Goal: Find specific page/section: Find specific page/section

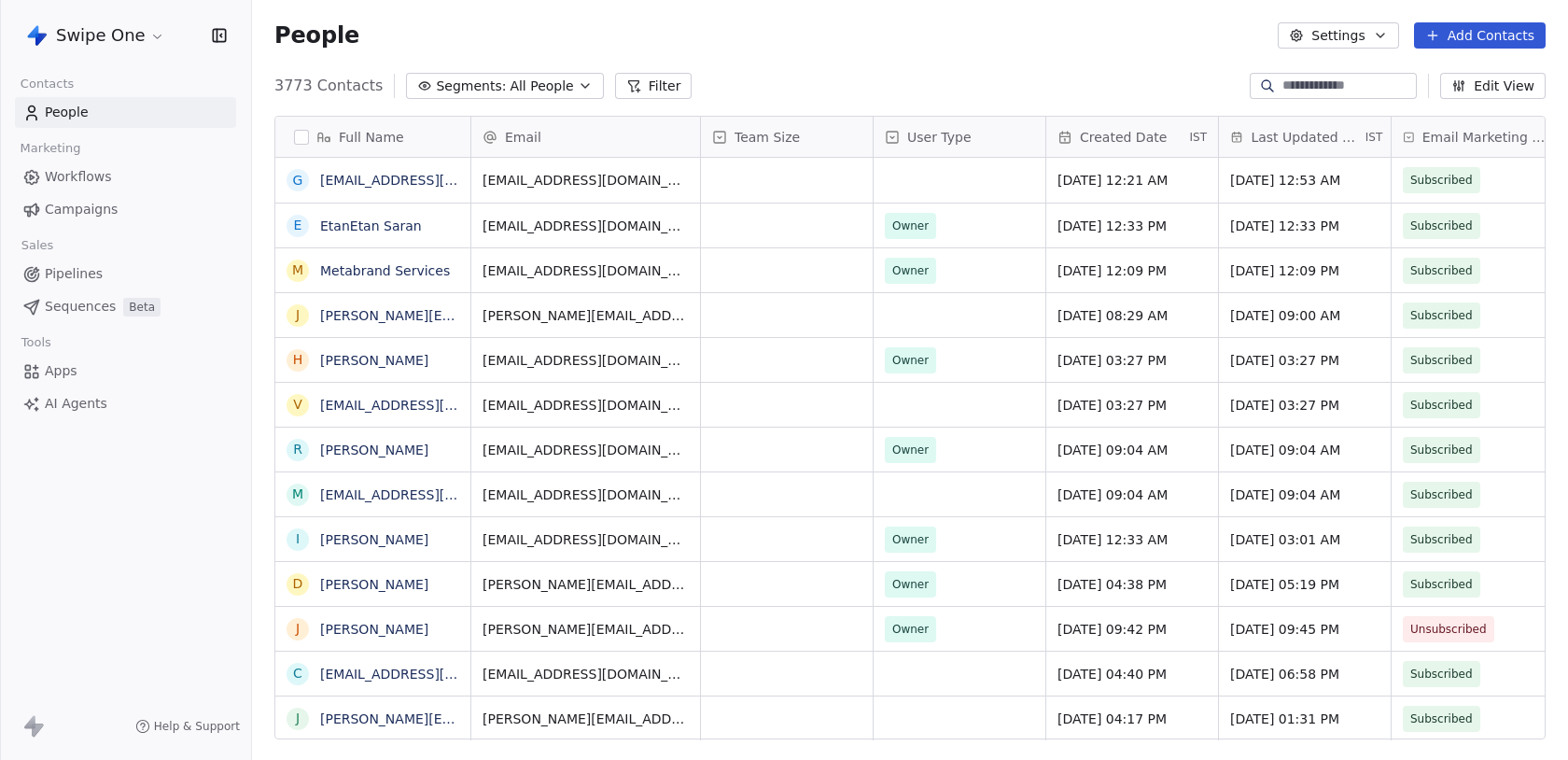
scroll to position [669, 1316]
click at [1294, 87] on input at bounding box center [1348, 86] width 131 height 19
paste input "**********"
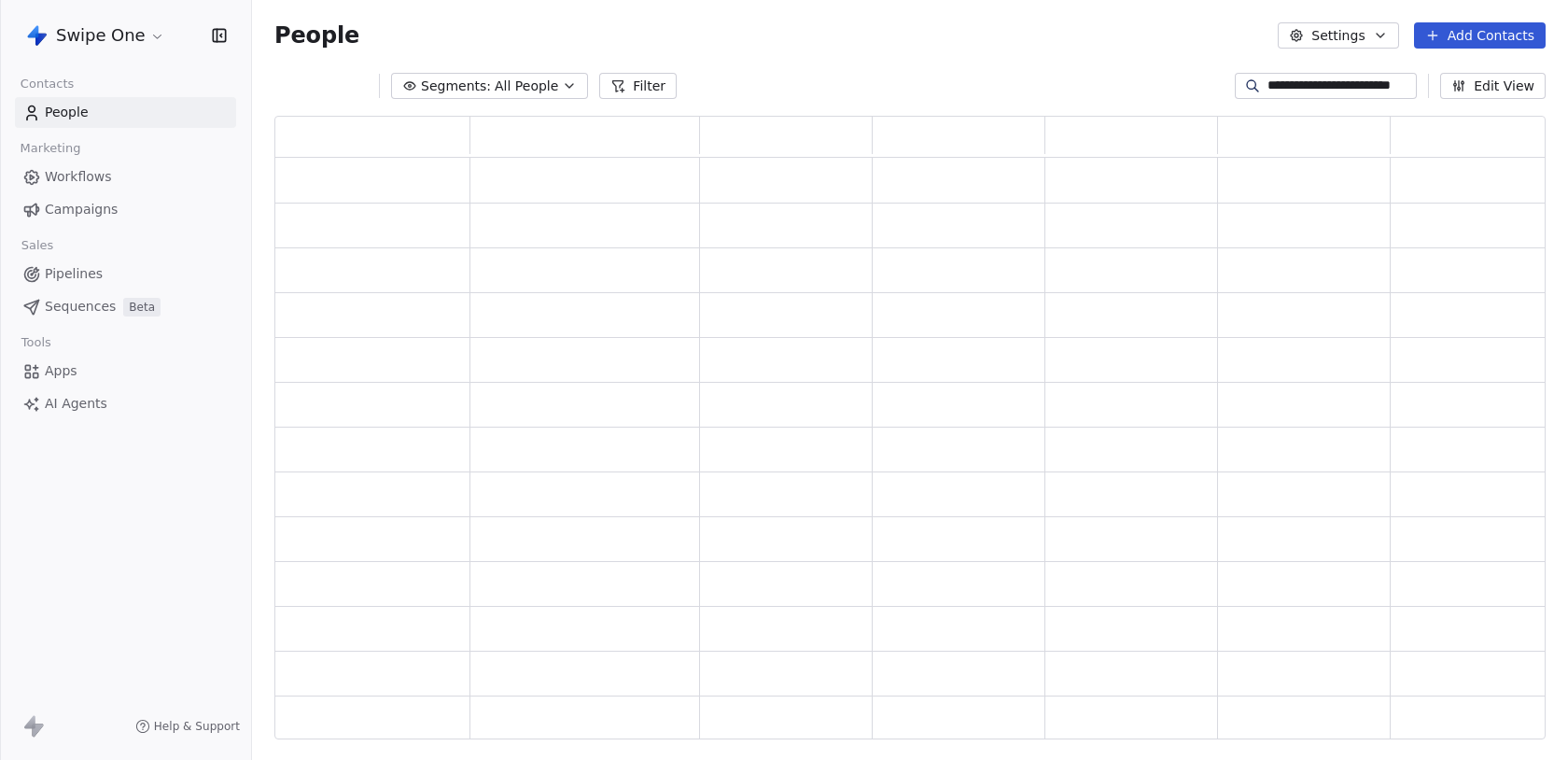
scroll to position [624, 1271]
type input "**********"
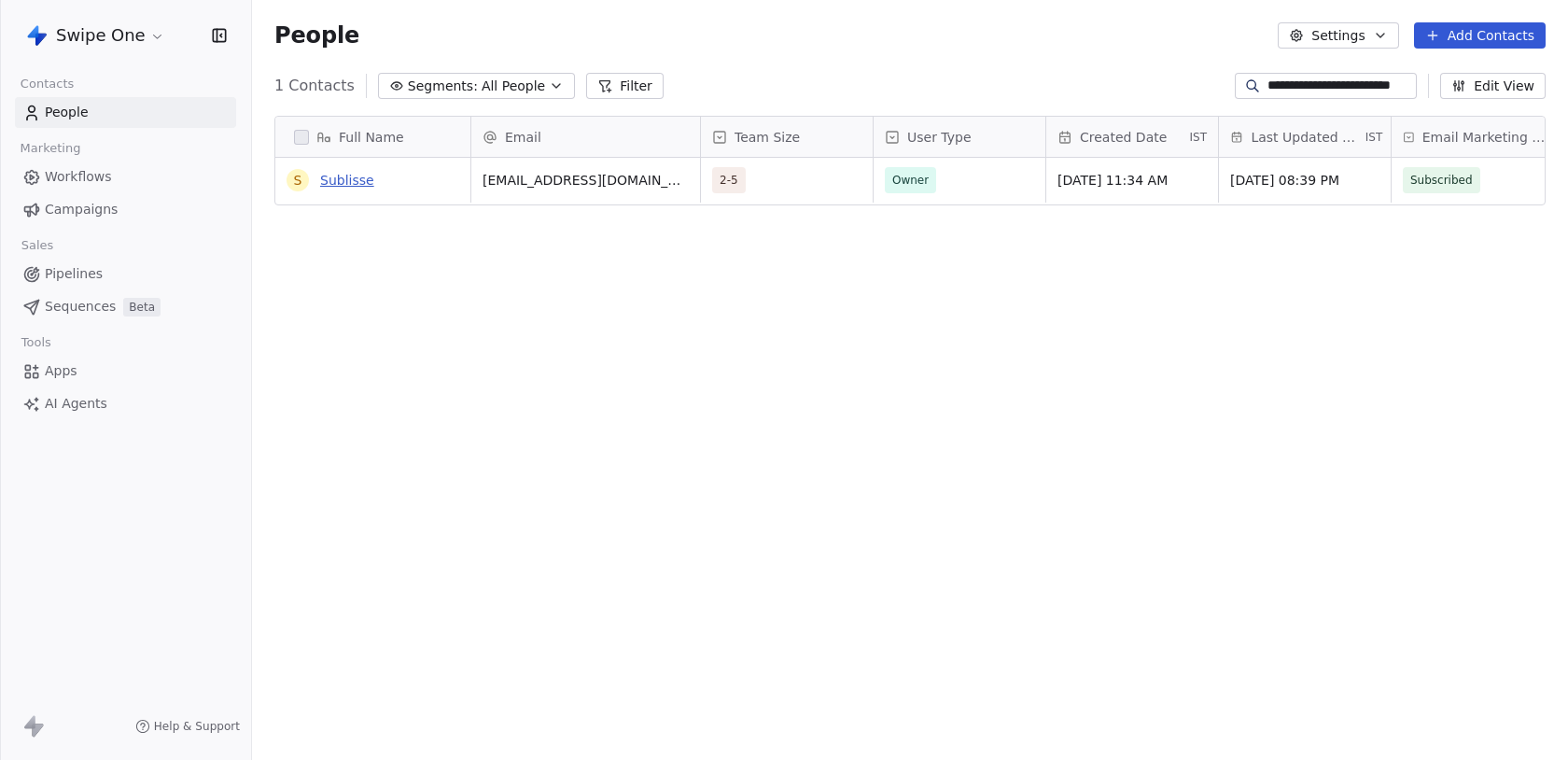
scroll to position [0, 0]
click at [341, 182] on link "Sublisse" at bounding box center [347, 180] width 54 height 15
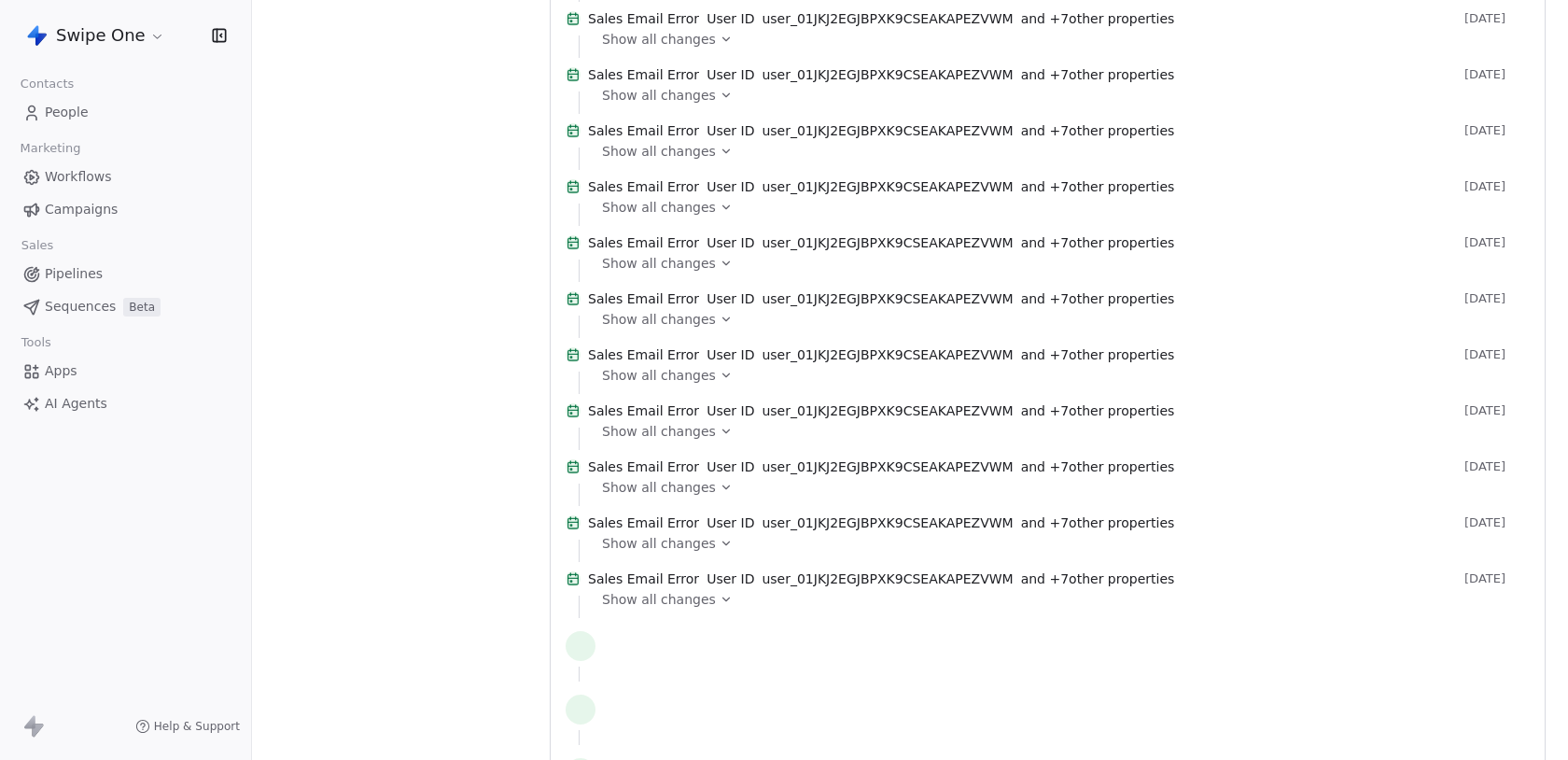
scroll to position [3114, 0]
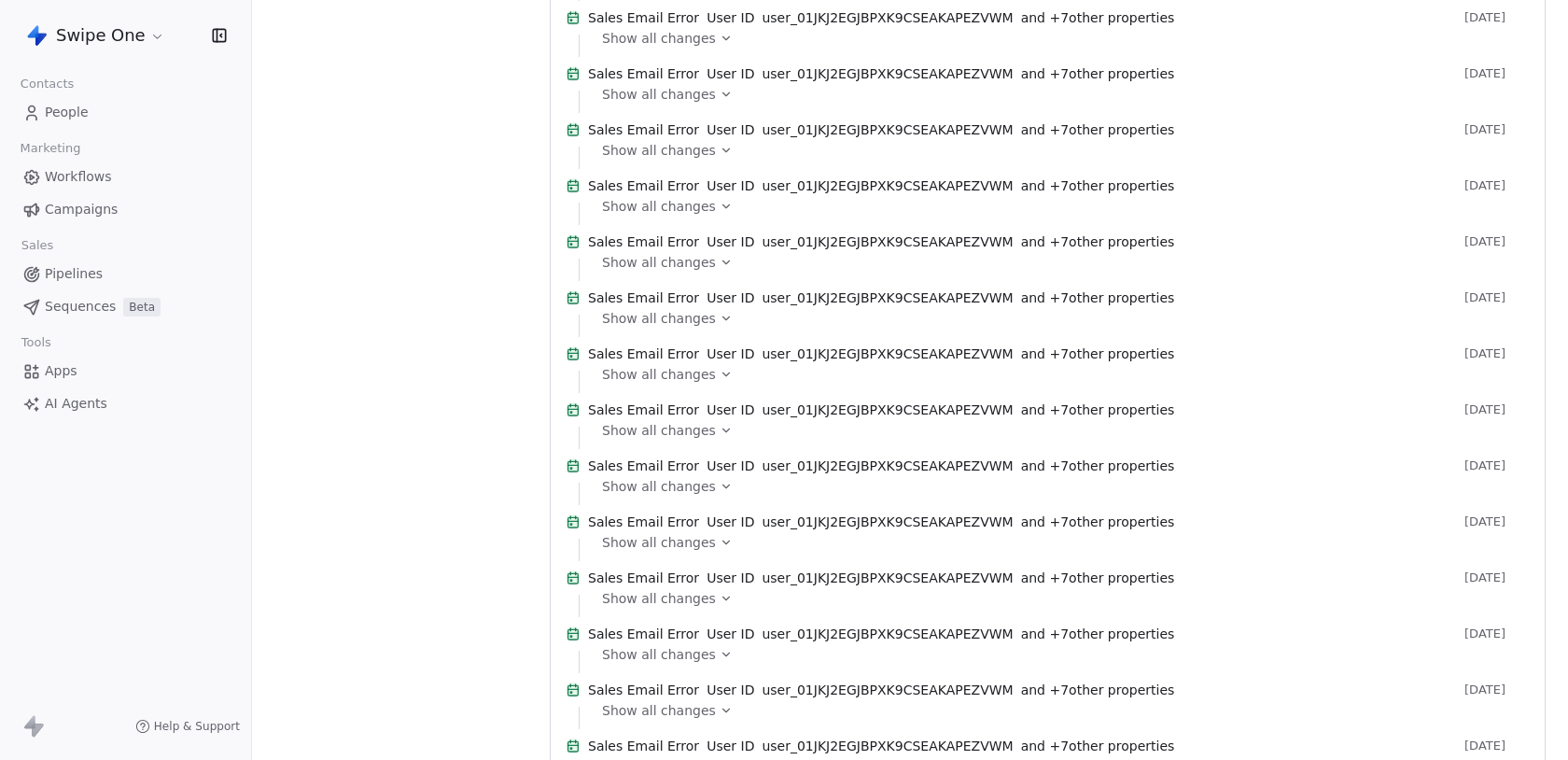
click at [691, 48] on span "Show all changes" at bounding box center [659, 39] width 114 height 19
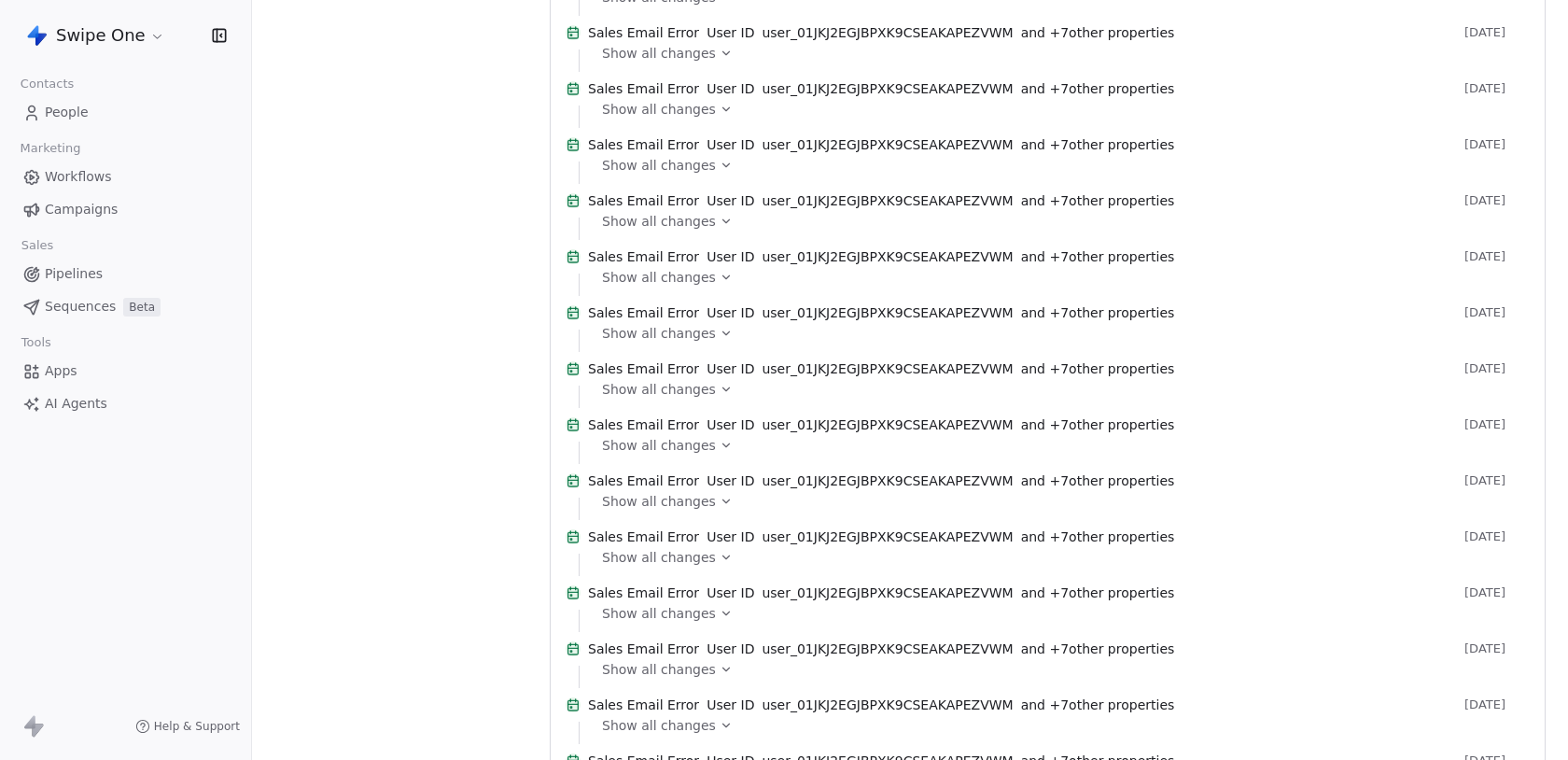
scroll to position [3656, 0]
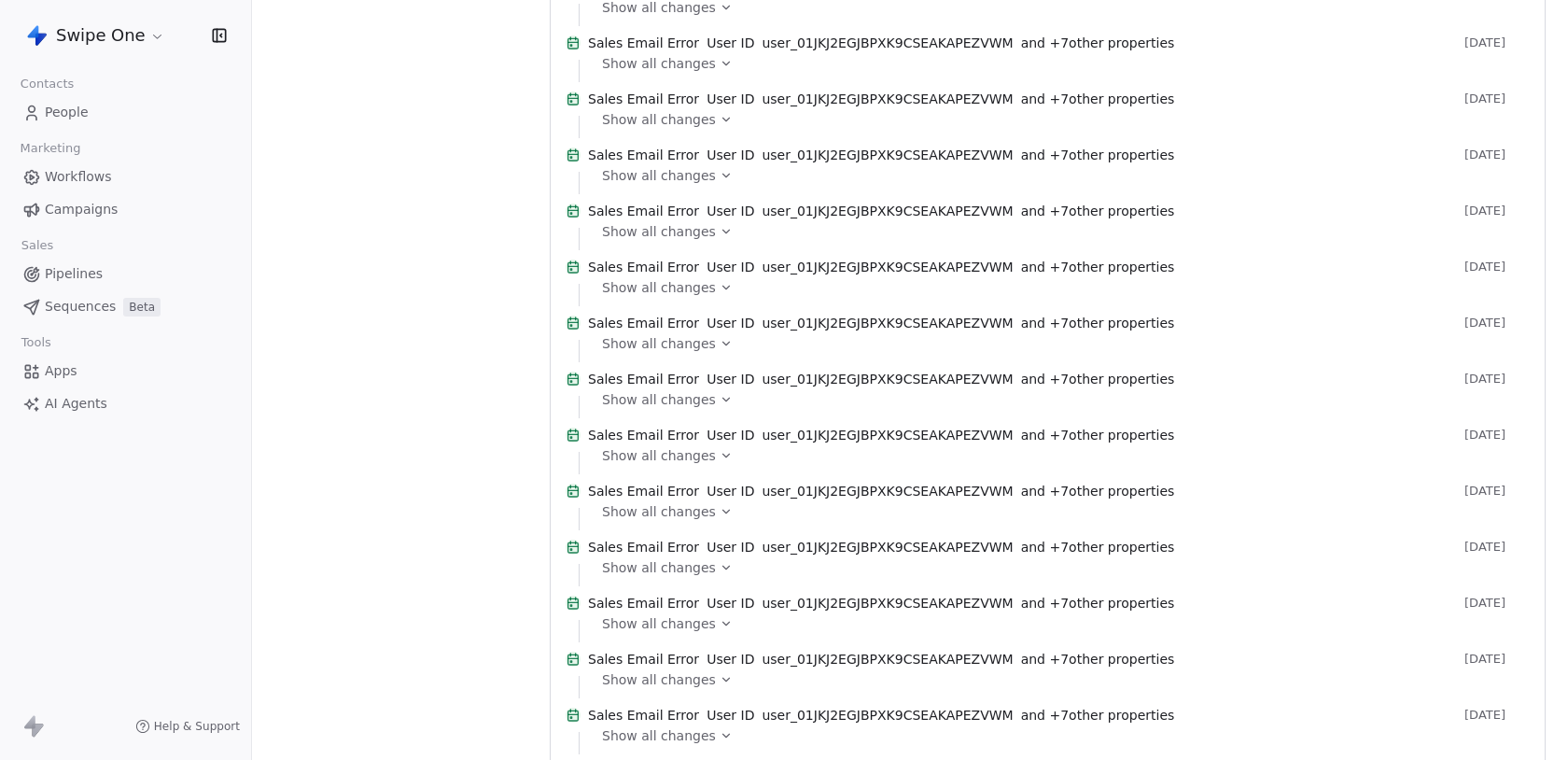
scroll to position [4304, 0]
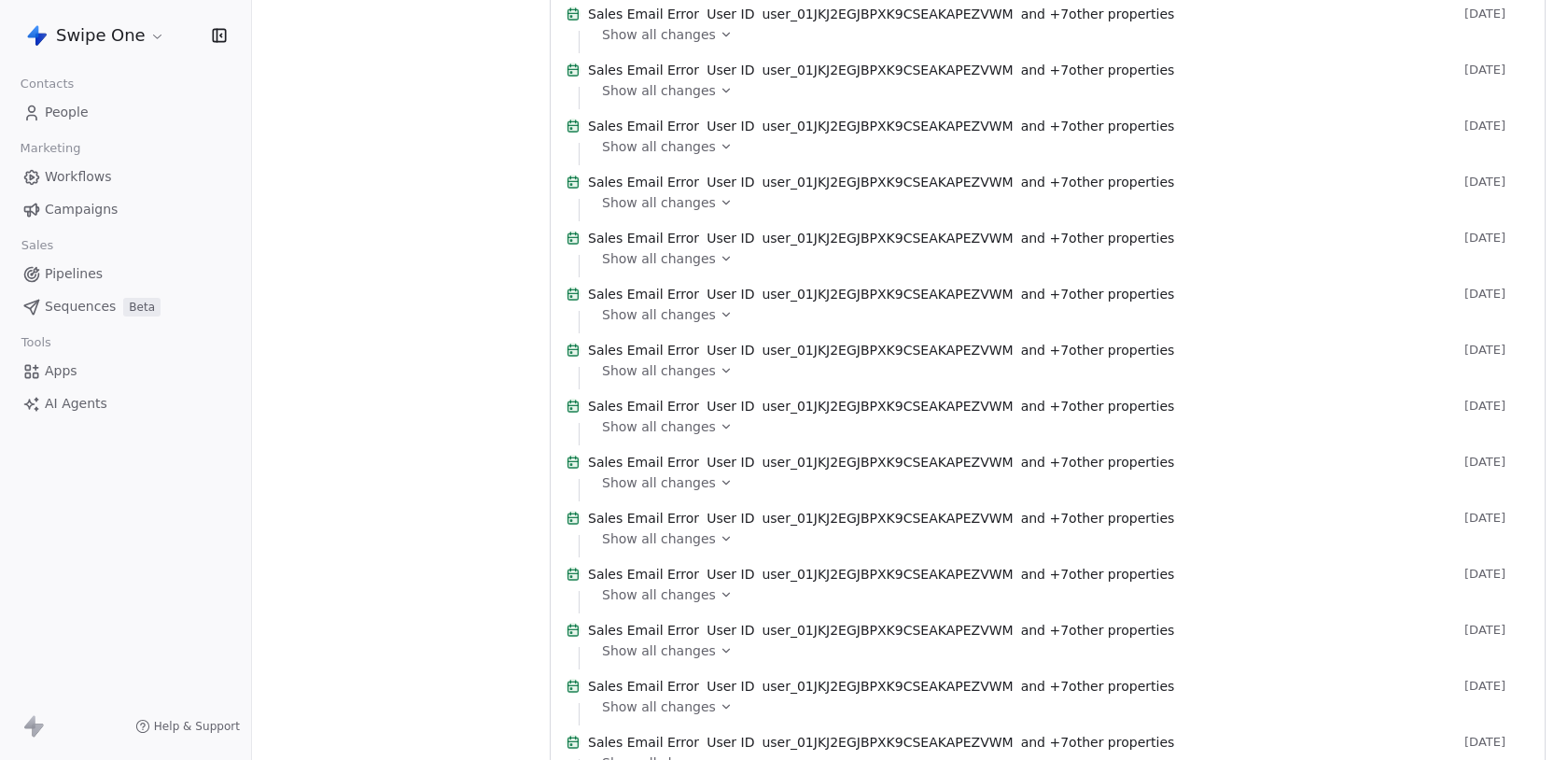
scroll to position [4568, 0]
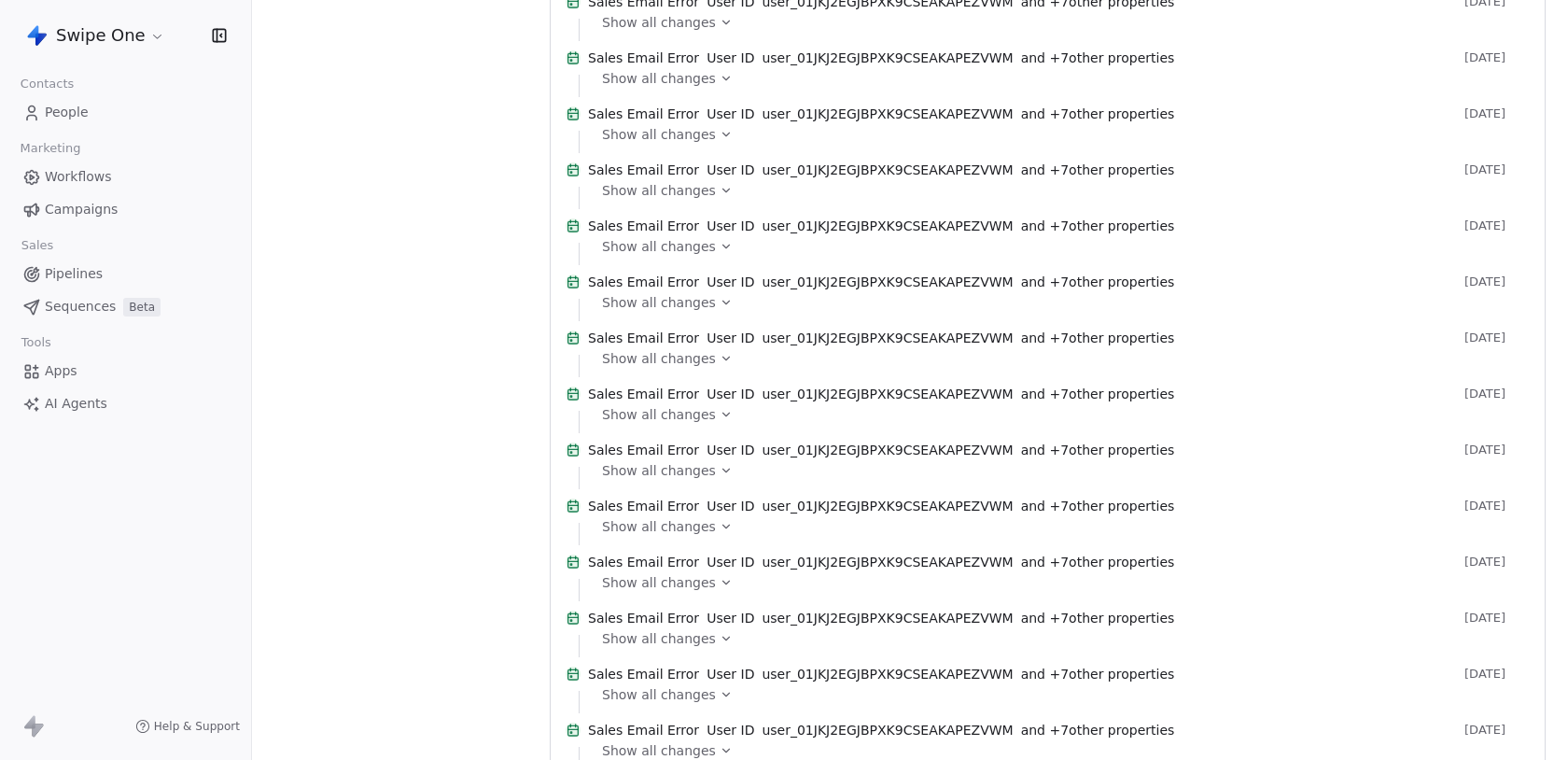
drag, startPoint x: 656, startPoint y: 256, endPoint x: 1236, endPoint y: 483, distance: 622.8
copy span "AxiosError: Request failed with status code 503 at settle (/usr/src/app/node_mo…"
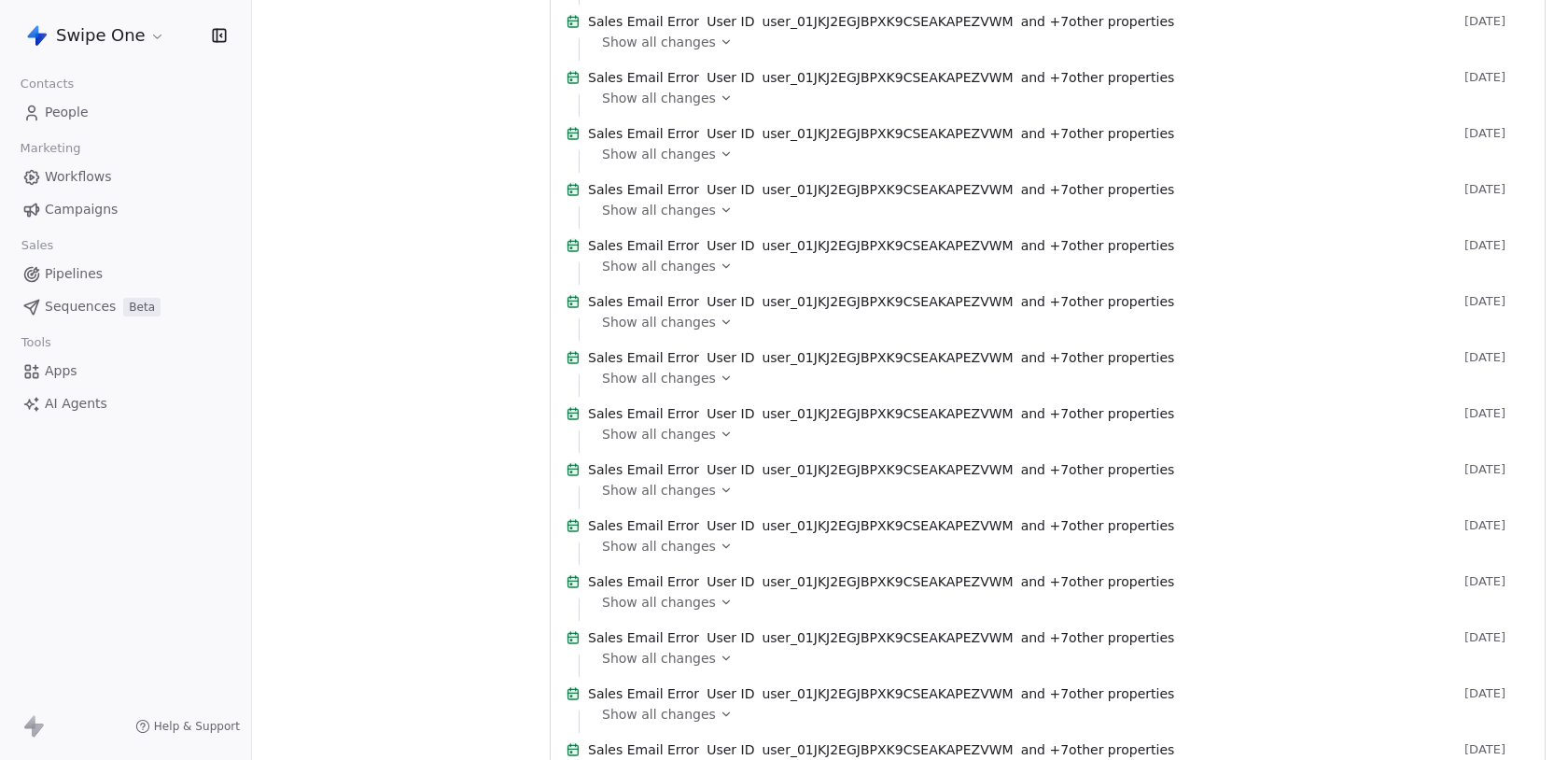
scroll to position [4397, 0]
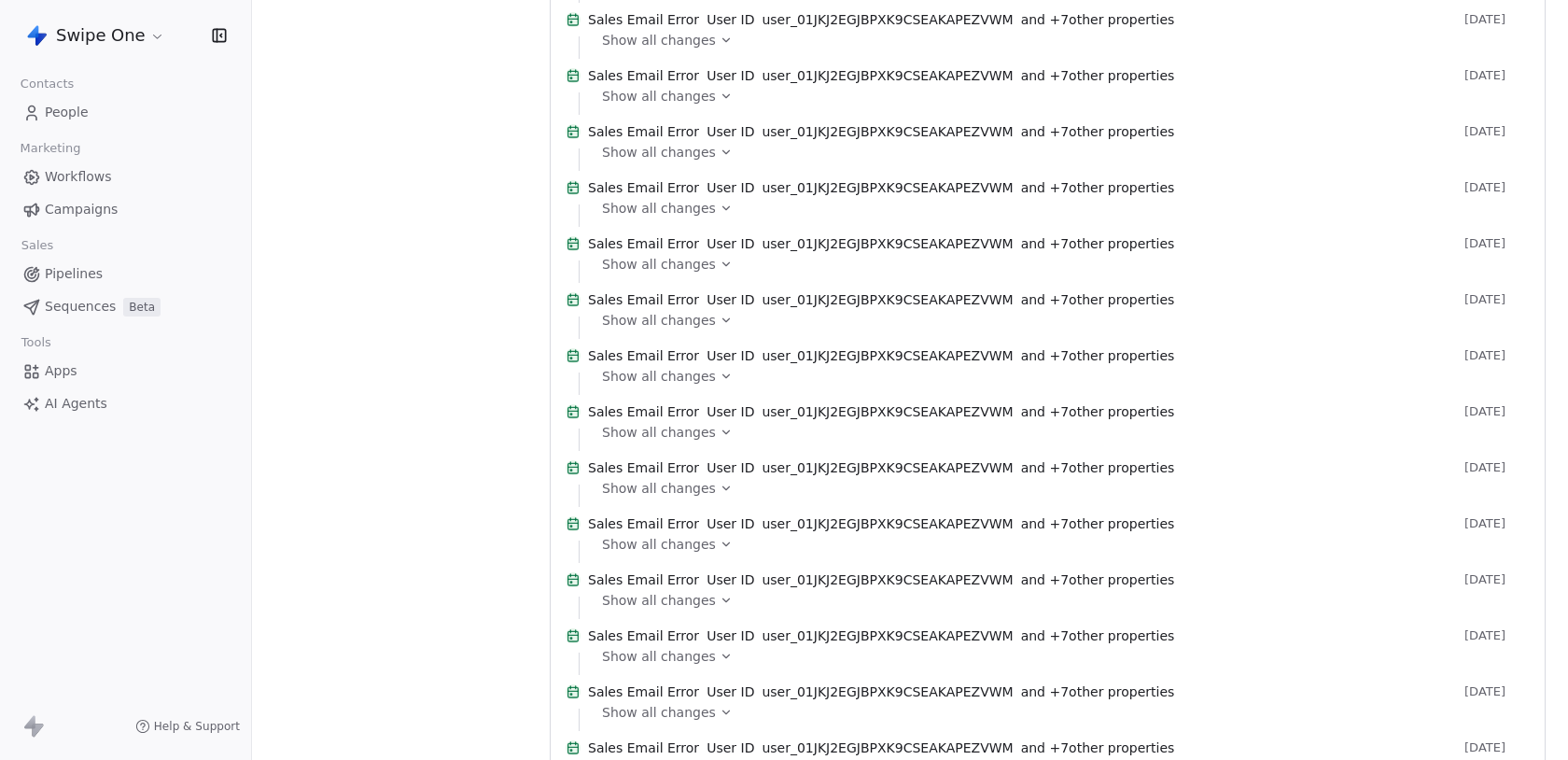
scroll to position [4767, 0]
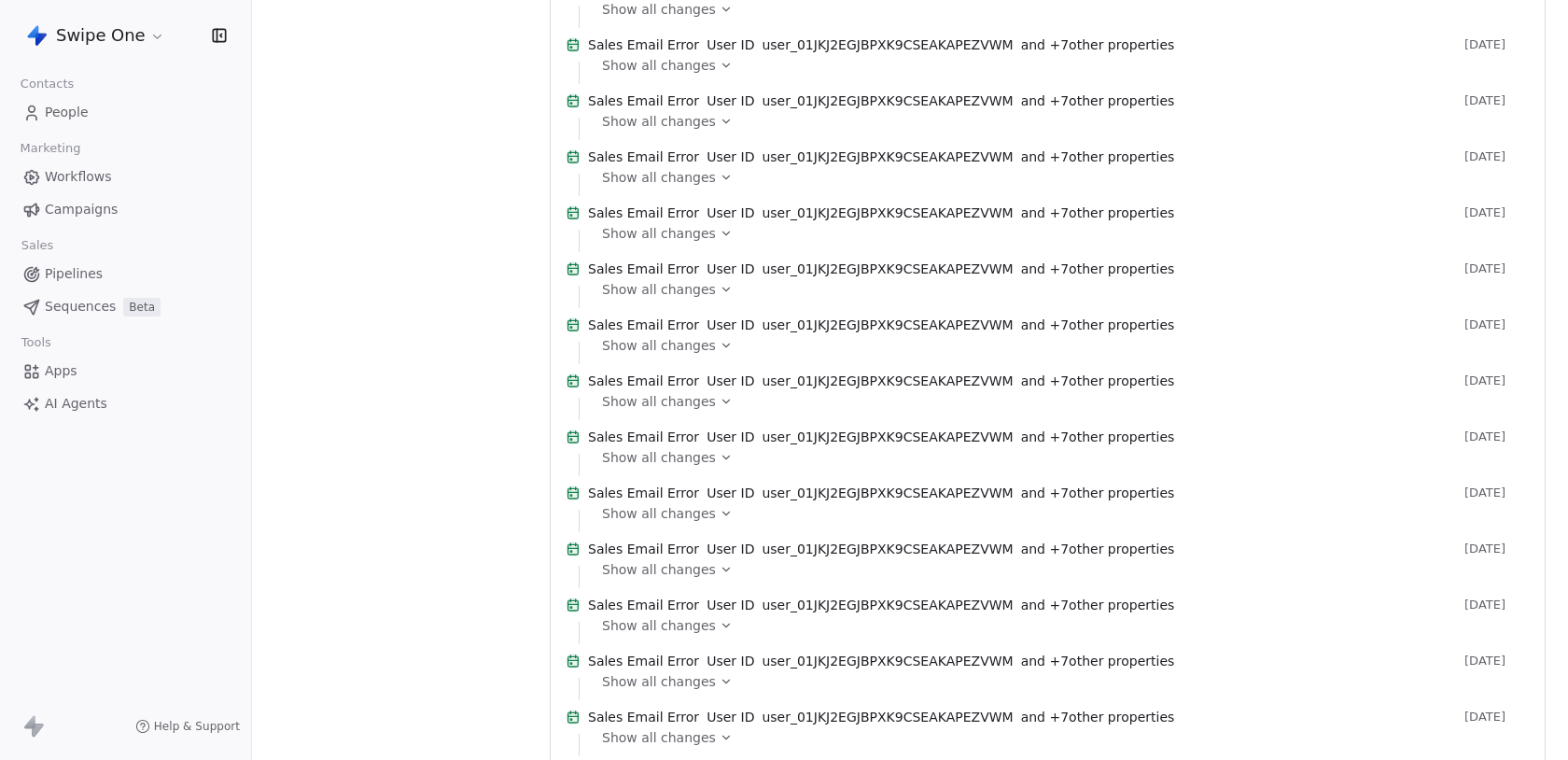
scroll to position [4373, 0]
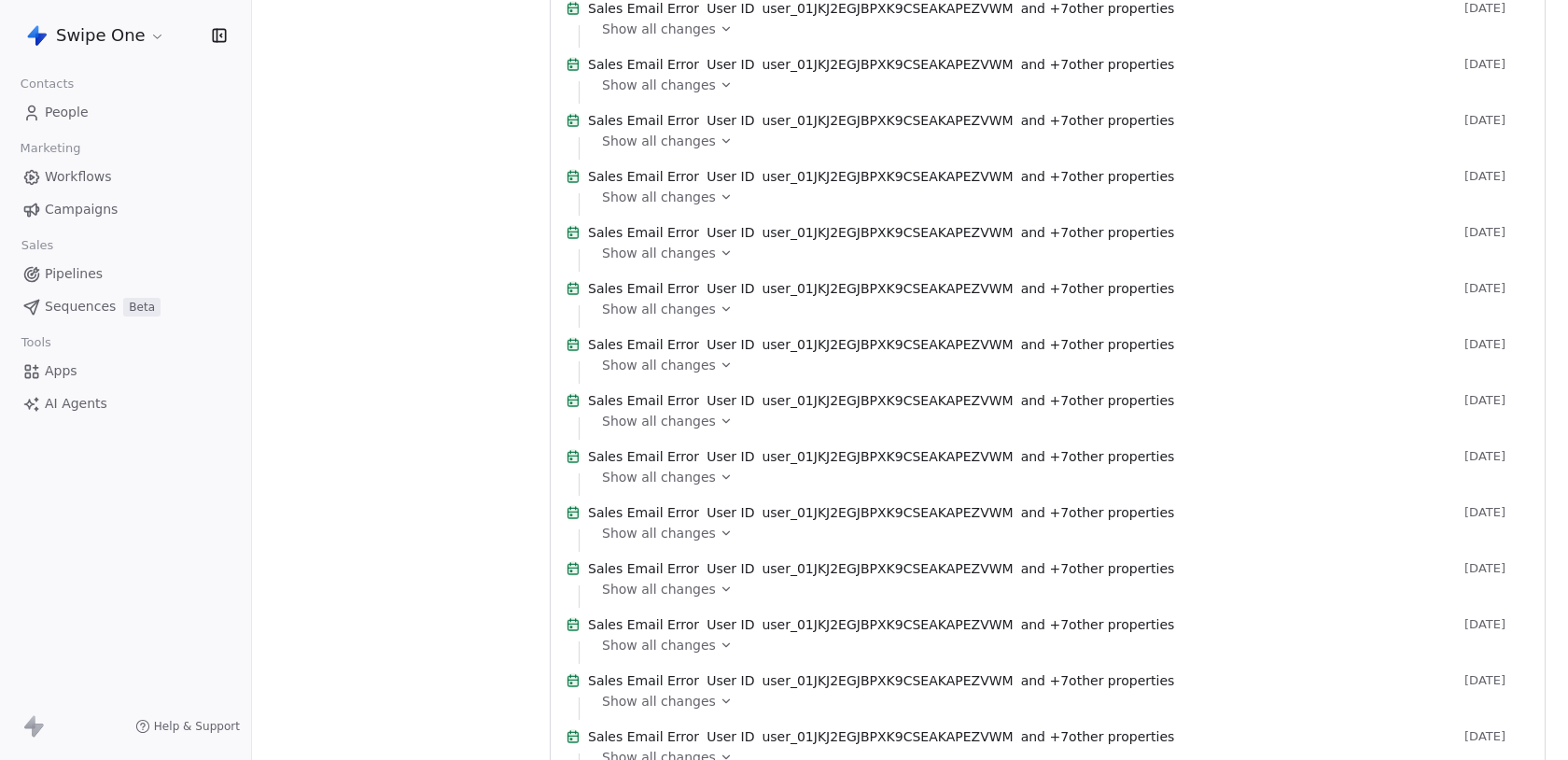
scroll to position [4533, 0]
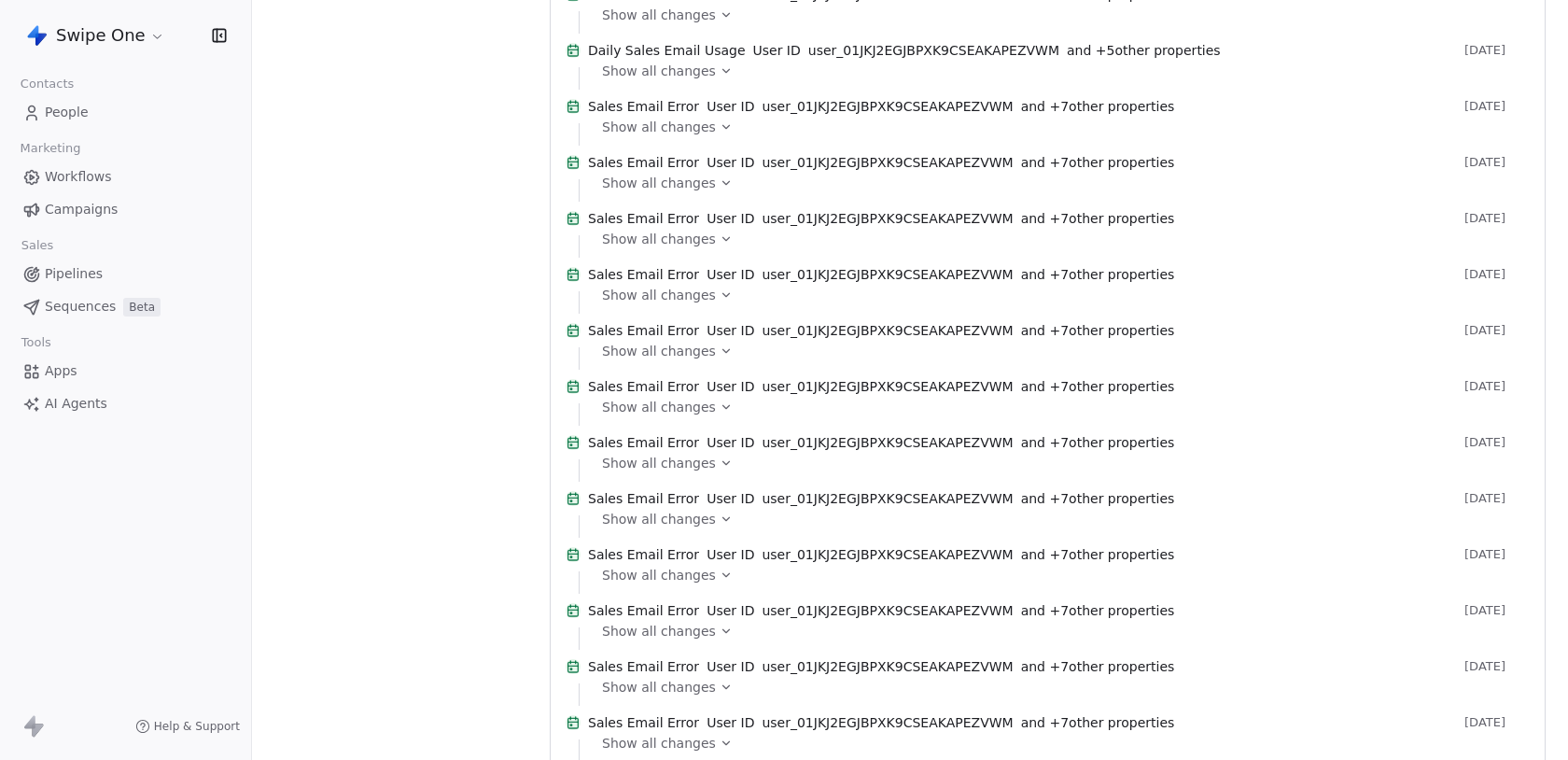
scroll to position [5686, 0]
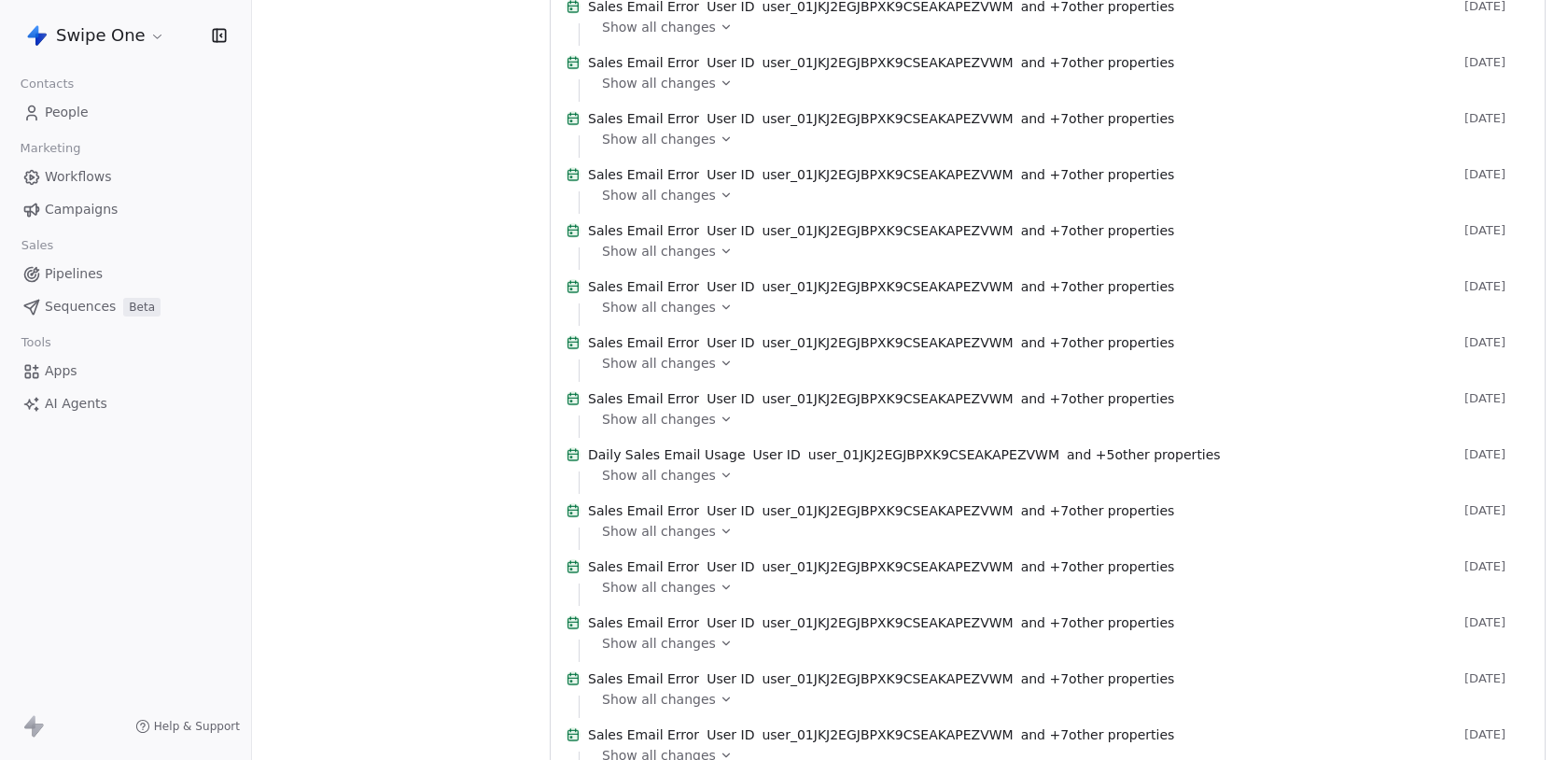
scroll to position [5758, 0]
